Goal: Check status: Check status

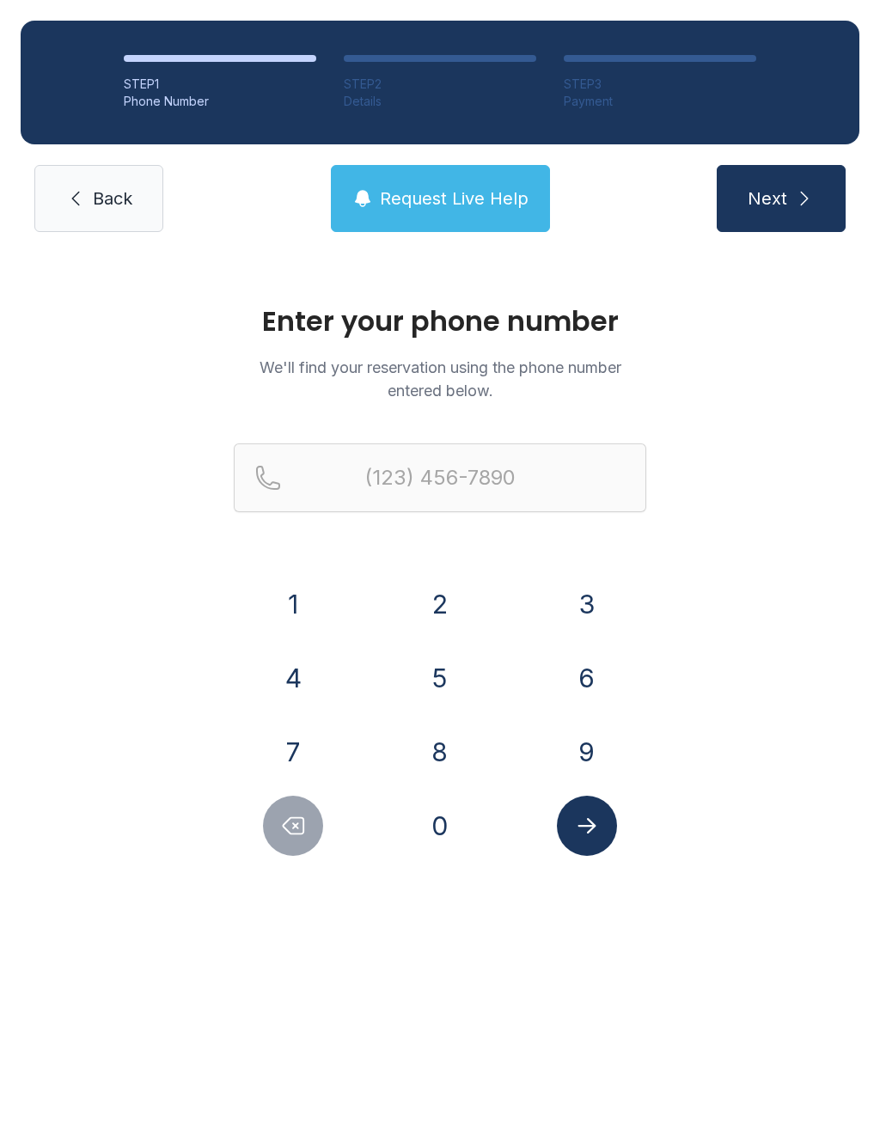
click at [580, 691] on button "6" at bounding box center [587, 678] width 60 height 60
click at [291, 598] on button "1" at bounding box center [293, 604] width 60 height 60
click at [428, 667] on button "5" at bounding box center [440, 678] width 60 height 60
click at [571, 754] on button "9" at bounding box center [587, 752] width 60 height 60
click at [320, 743] on button "7" at bounding box center [293, 752] width 60 height 60
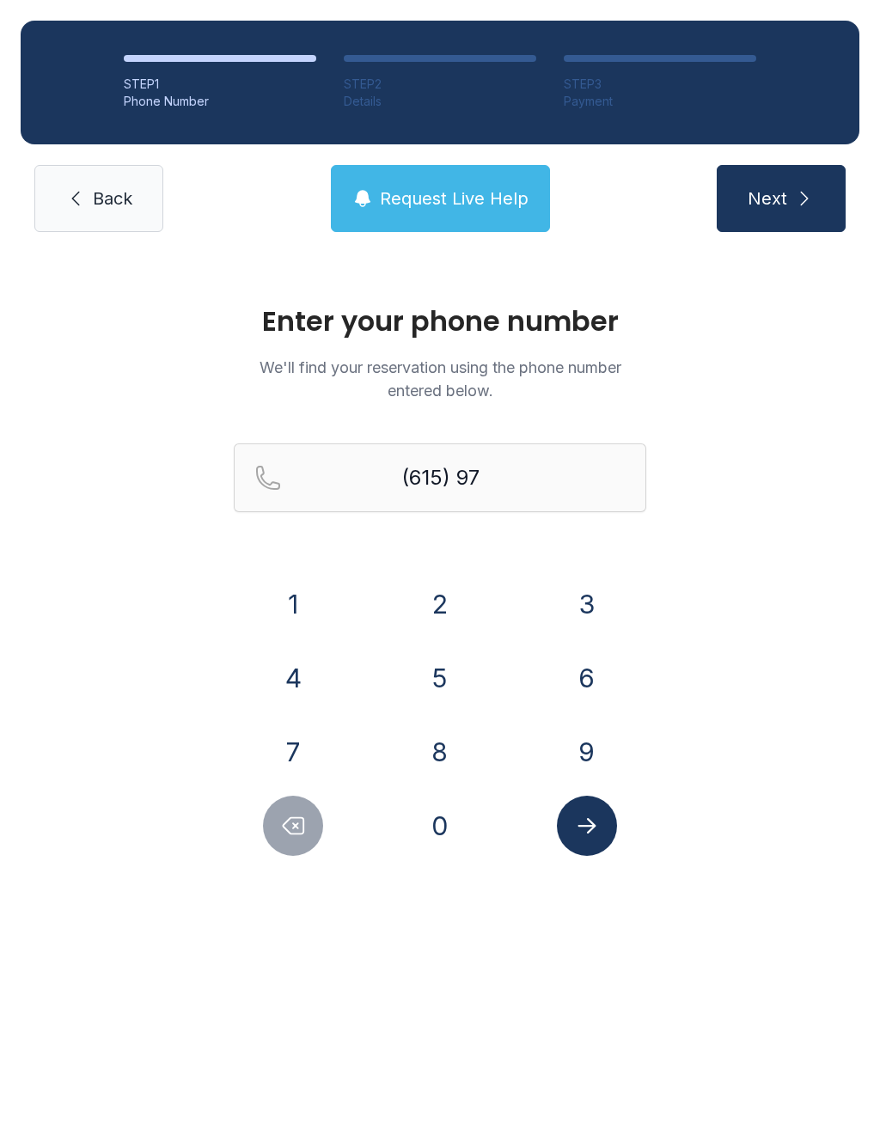
click at [278, 664] on button "4" at bounding box center [293, 678] width 60 height 60
click at [429, 738] on button "8" at bounding box center [440, 752] width 60 height 60
click at [577, 584] on button "3" at bounding box center [587, 604] width 60 height 60
click at [302, 723] on button "7" at bounding box center [293, 752] width 60 height 60
click at [430, 799] on button "0" at bounding box center [440, 826] width 60 height 60
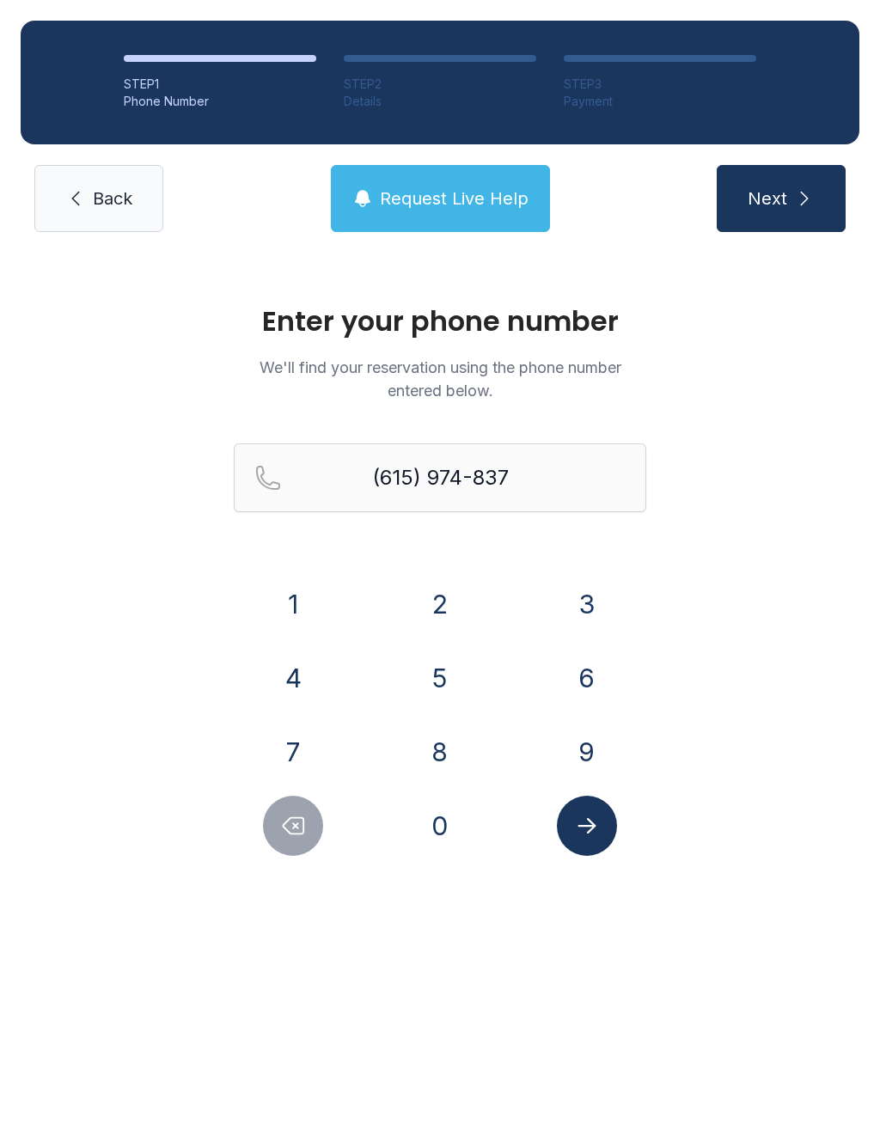
type input "[PHONE_NUMBER]"
click at [573, 809] on button "Submit lookup form" at bounding box center [587, 826] width 60 height 60
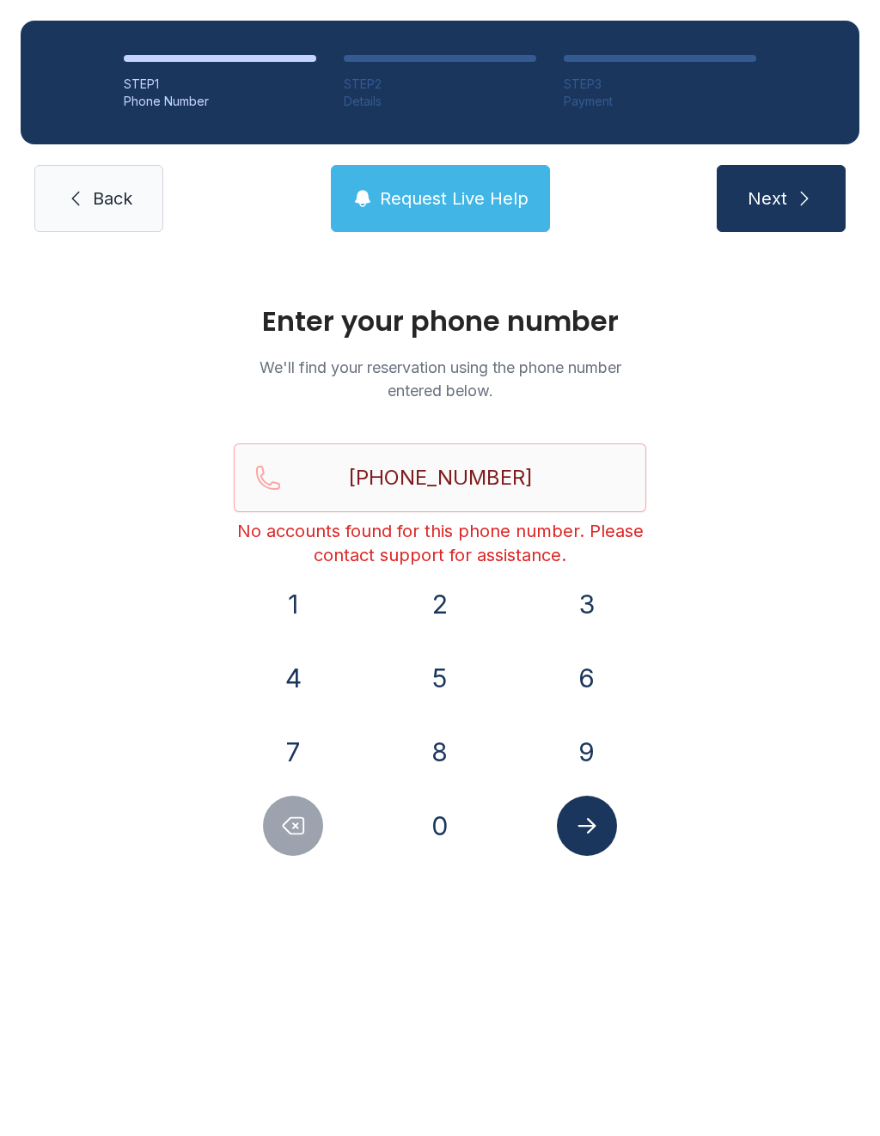
click at [100, 200] on span "Back" at bounding box center [113, 198] width 40 height 24
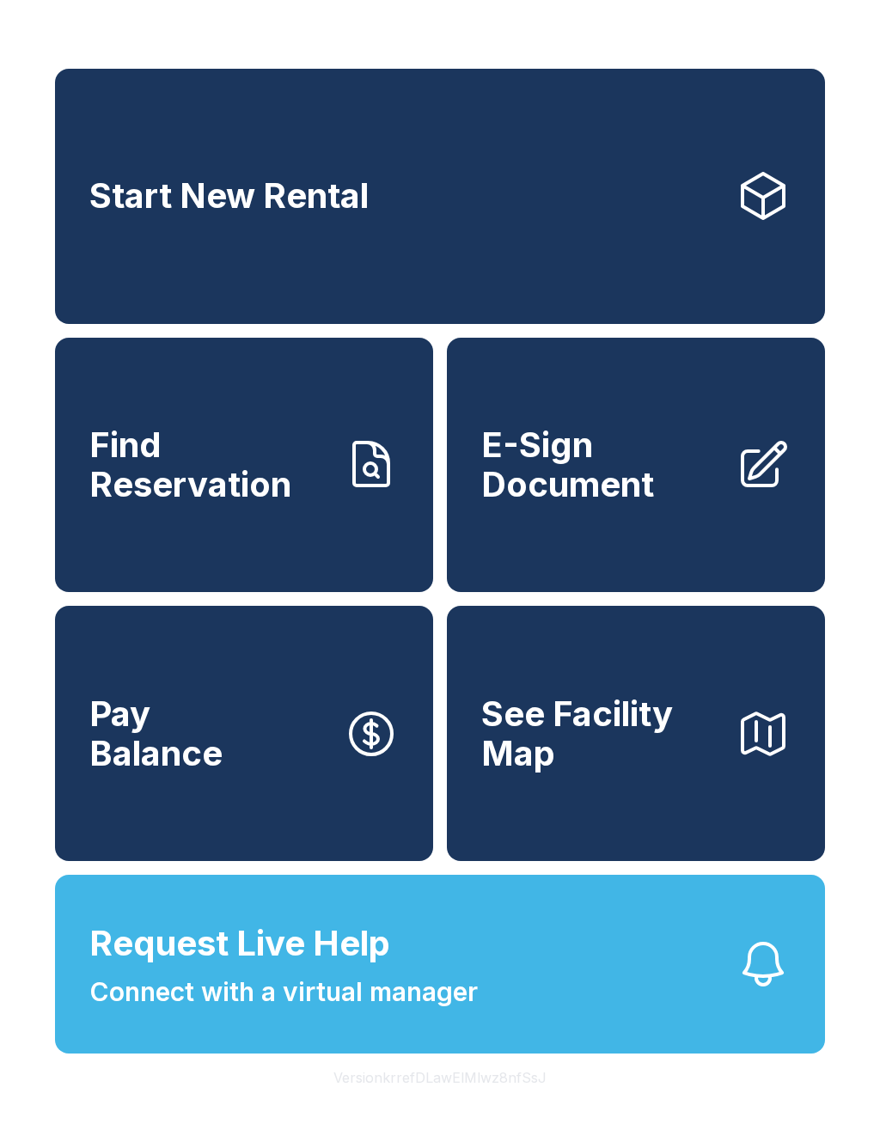
click at [358, 1011] on span "Connect with a virtual manager" at bounding box center [283, 992] width 388 height 39
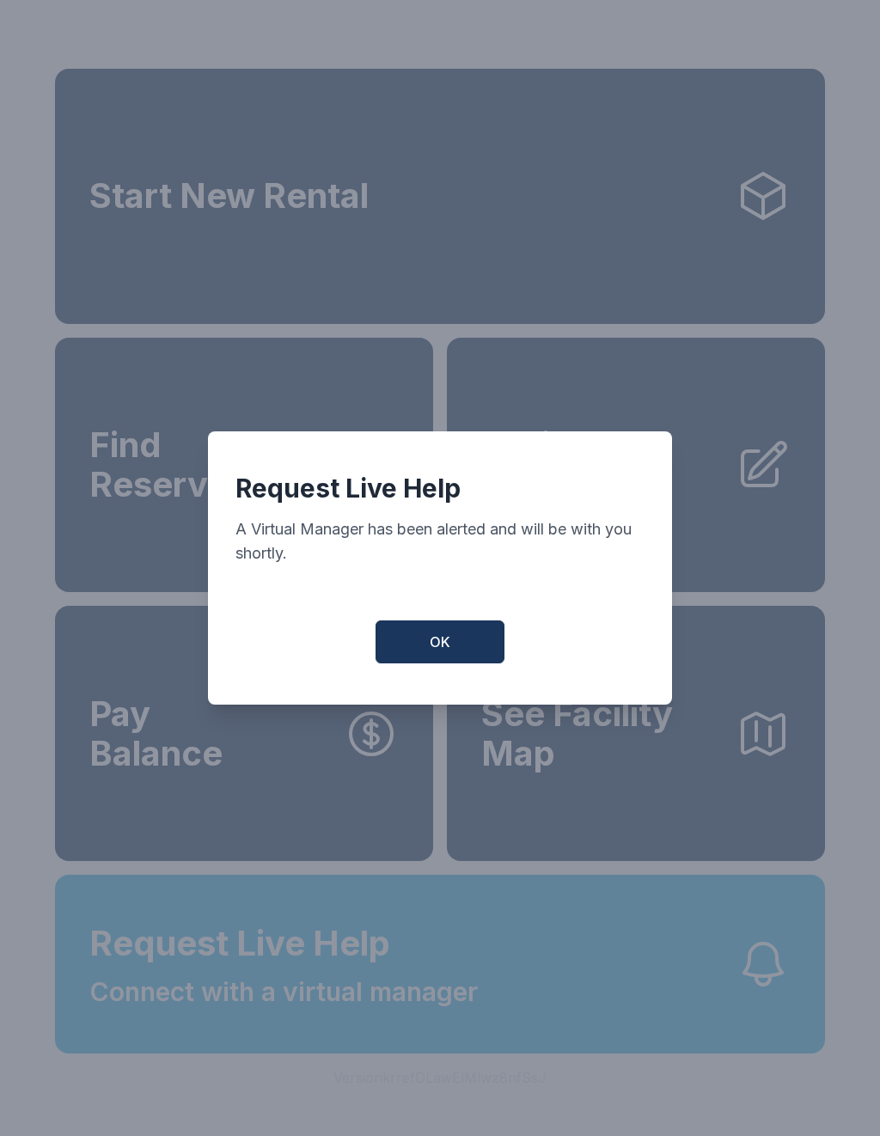
click at [446, 663] on button "OK" at bounding box center [439, 641] width 129 height 43
